Goal: Transaction & Acquisition: Purchase product/service

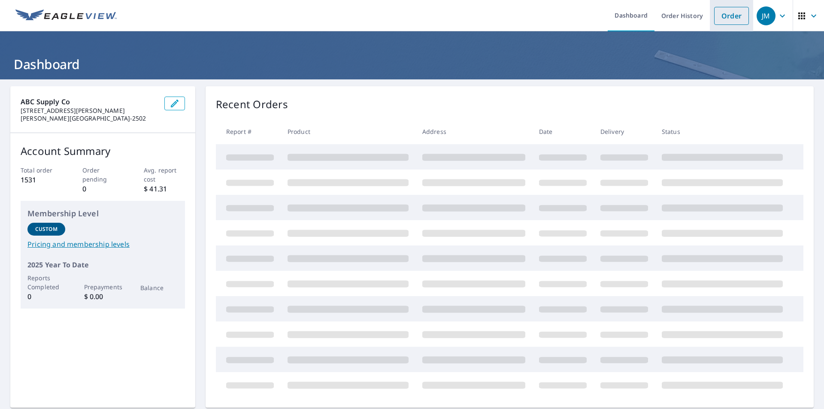
click at [719, 17] on link "Order" at bounding box center [731, 16] width 35 height 18
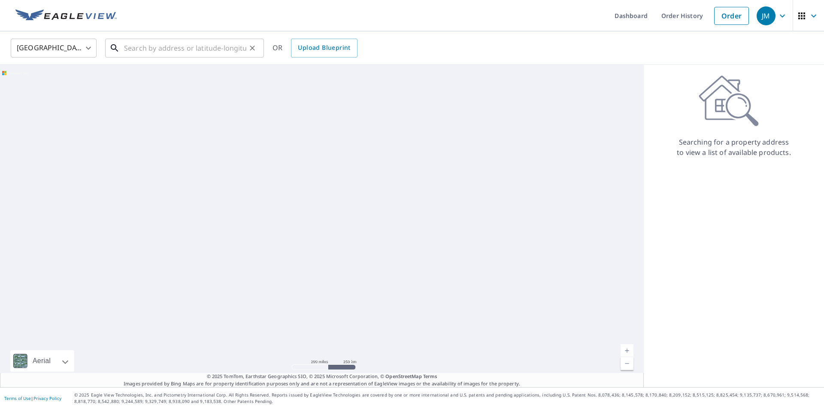
click at [175, 48] on input "text" at bounding box center [185, 48] width 122 height 24
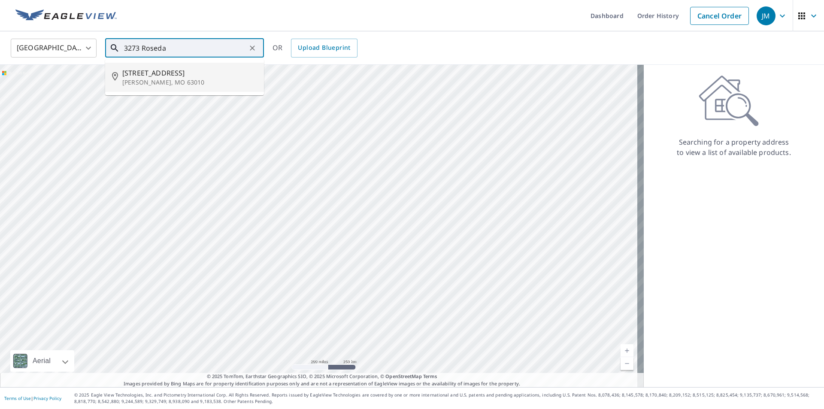
click at [169, 83] on p "[PERSON_NAME], MO 63010" at bounding box center [189, 82] width 135 height 9
type input "[STREET_ADDRESS][PERSON_NAME]"
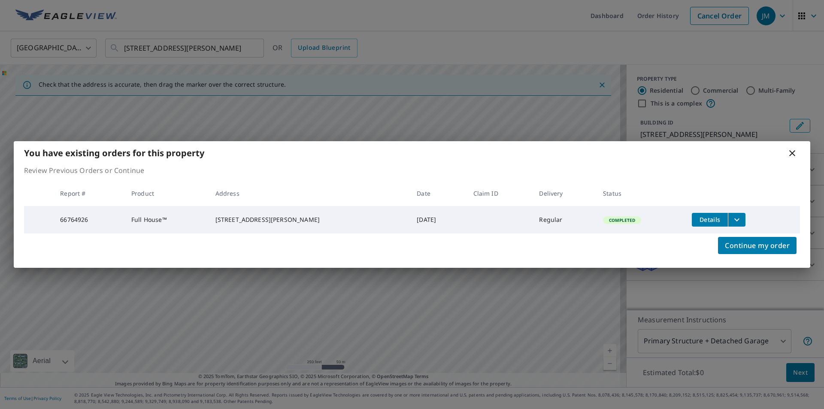
click at [734, 218] on icon "filesDropdownBtn-66764926" at bounding box center [736, 219] width 5 height 3
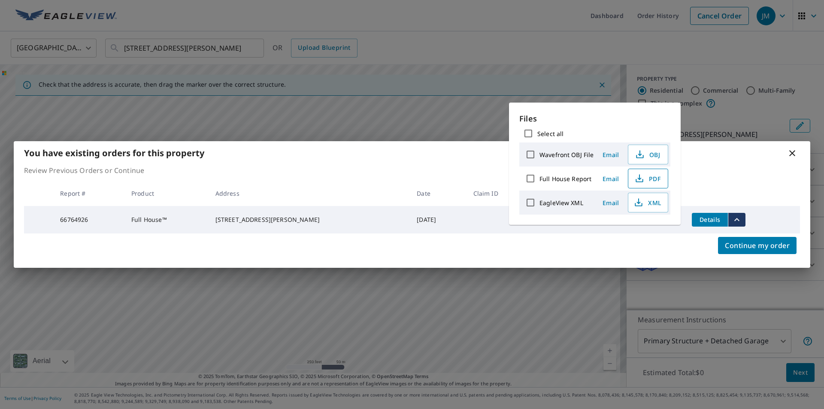
click at [645, 178] on span "PDF" at bounding box center [647, 178] width 27 height 10
click at [736, 154] on div "You have existing orders for this property" at bounding box center [412, 153] width 797 height 24
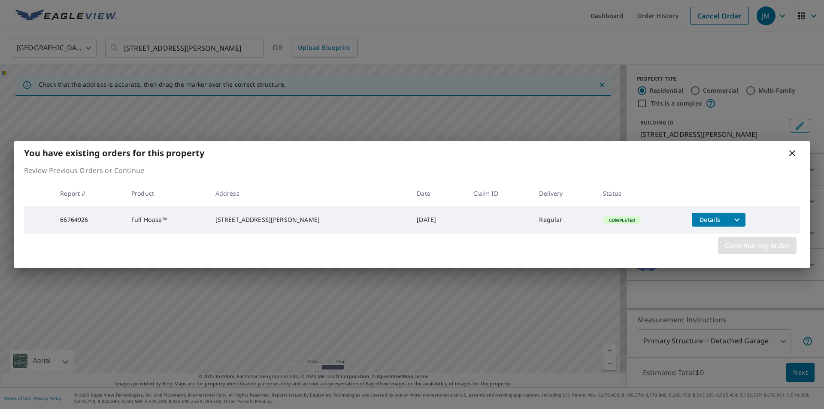
click at [755, 246] on span "Continue my order" at bounding box center [757, 246] width 65 height 12
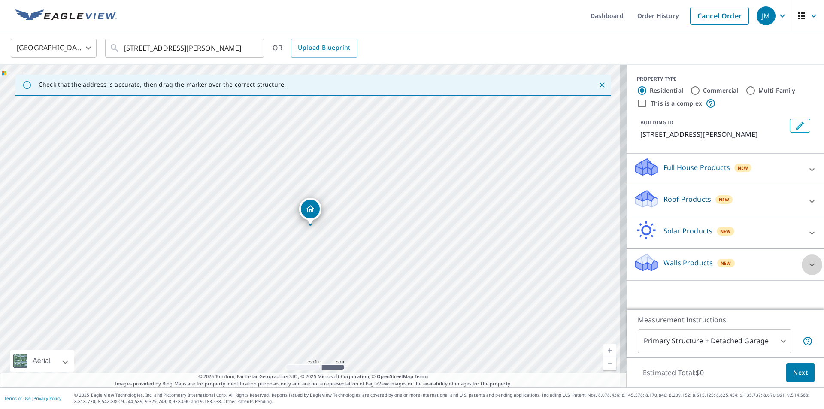
click at [811, 265] on div at bounding box center [812, 265] width 21 height 21
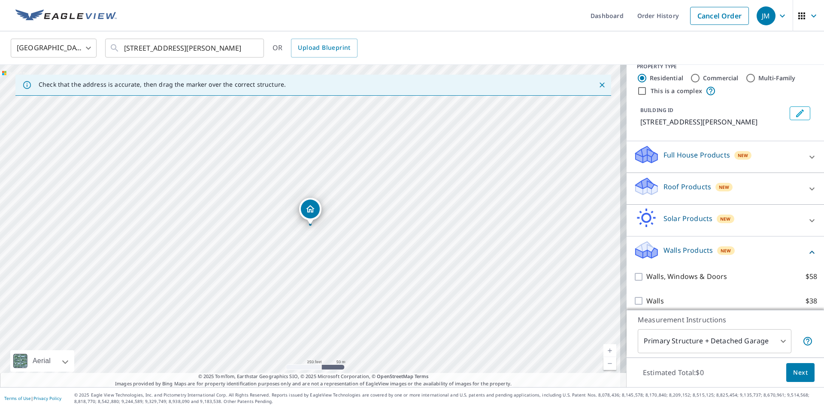
scroll to position [19, 0]
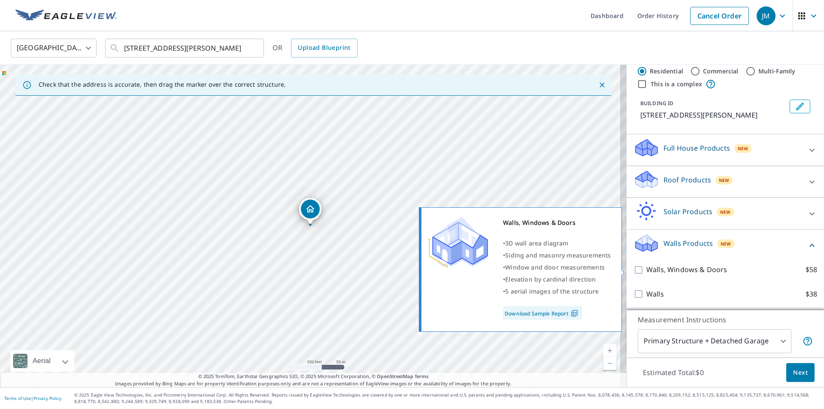
click at [634, 268] on input "Walls, Windows & Doors $58" at bounding box center [640, 270] width 13 height 10
checkbox input "true"
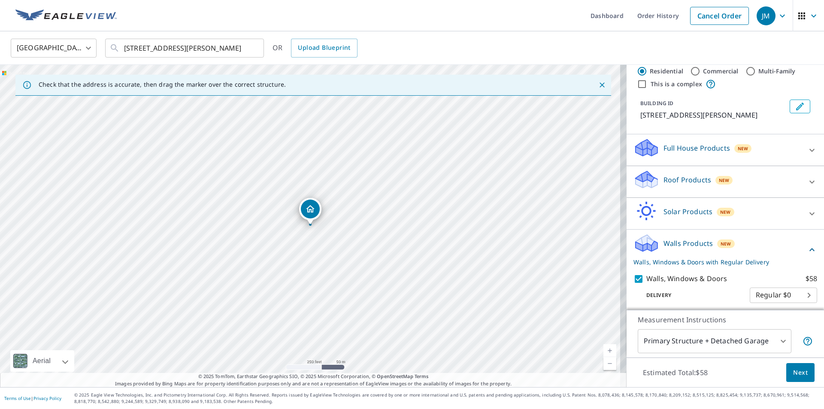
click at [793, 371] on span "Next" at bounding box center [800, 372] width 15 height 11
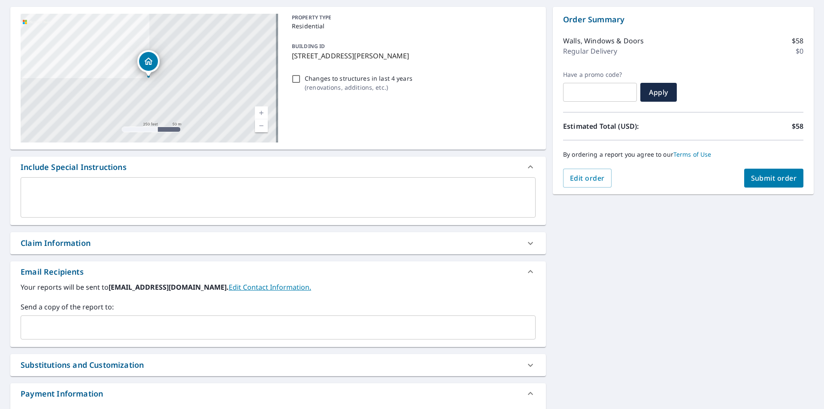
scroll to position [86, 0]
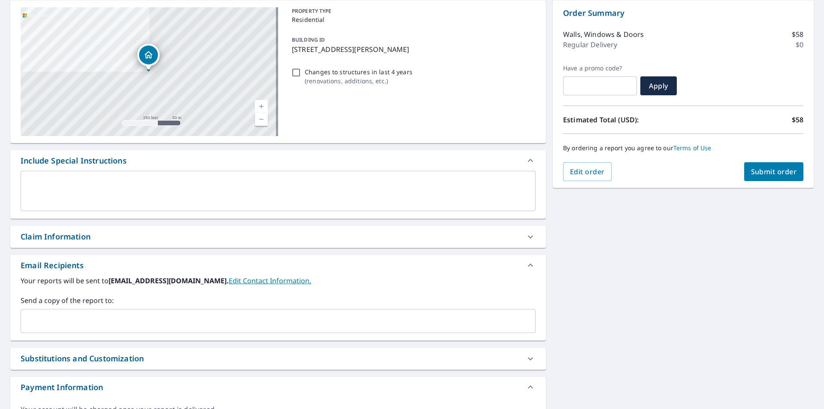
drag, startPoint x: 84, startPoint y: 323, endPoint x: 134, endPoint y: 296, distance: 57.0
click at [84, 323] on input "text" at bounding box center [271, 321] width 494 height 16
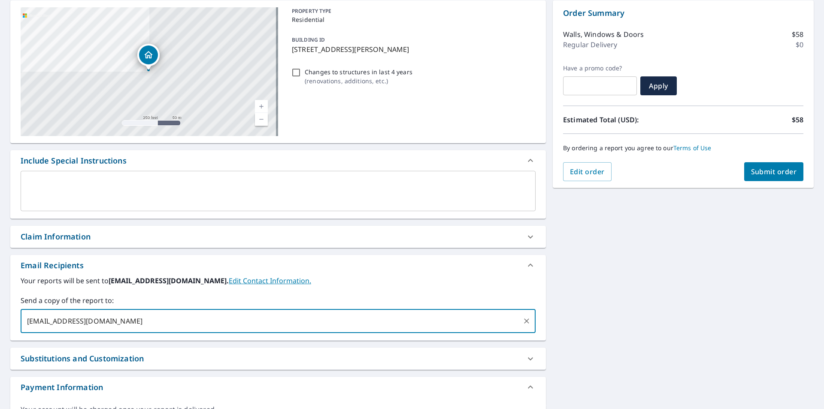
type input "[EMAIL_ADDRESS][DOMAIN_NAME]"
type input "[PERSON_NAME][EMAIL_ADDRESS][DOMAIN_NAME]"
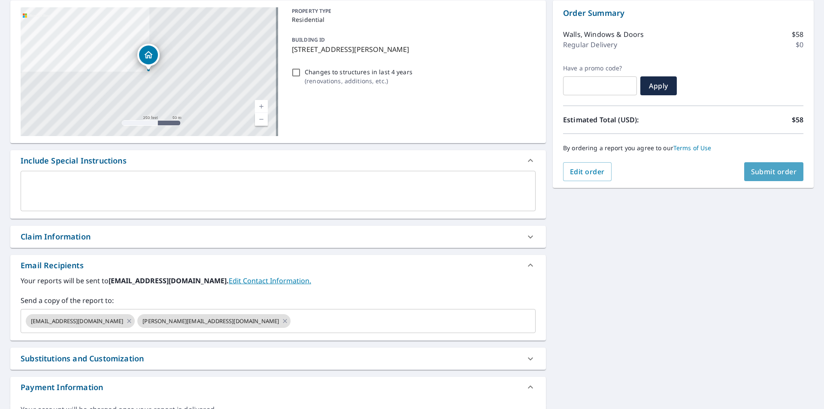
click at [778, 170] on span "Submit order" at bounding box center [774, 171] width 46 height 9
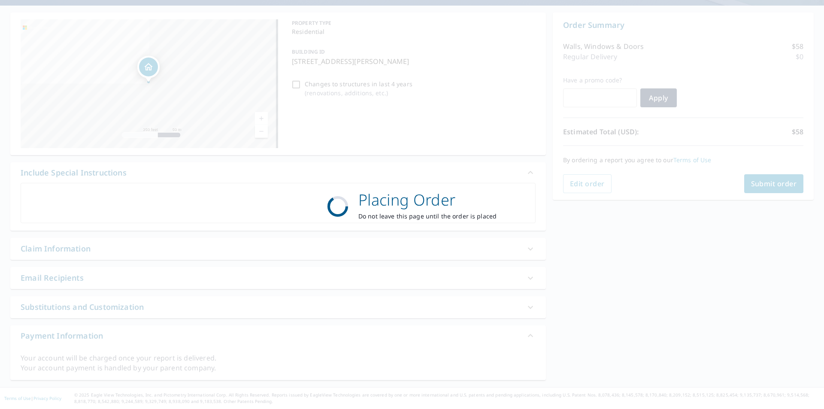
scroll to position [74, 0]
